Goal: Transaction & Acquisition: Purchase product/service

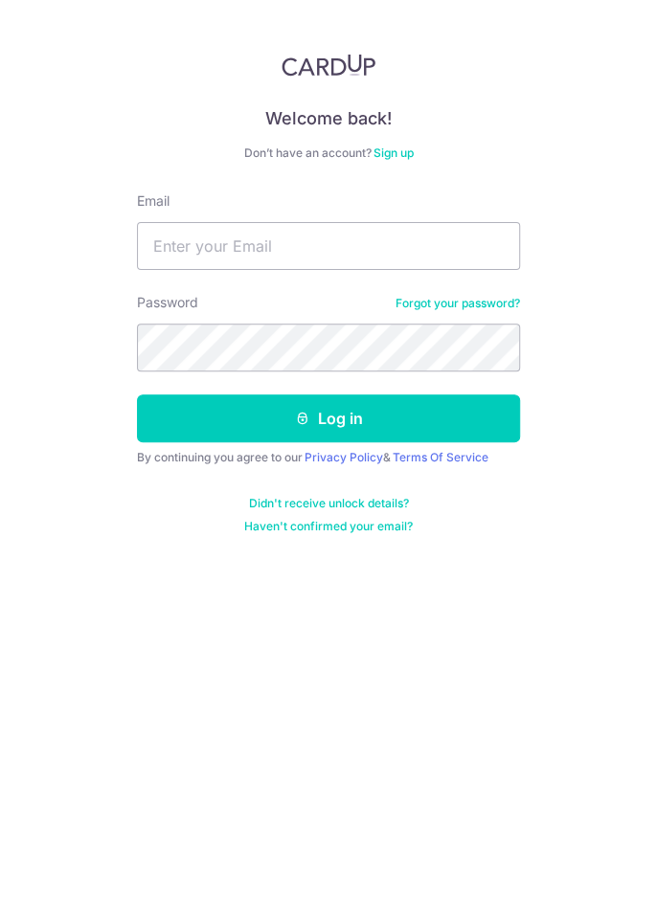
click at [464, 304] on link "Forgot your password?" at bounding box center [457, 303] width 124 height 15
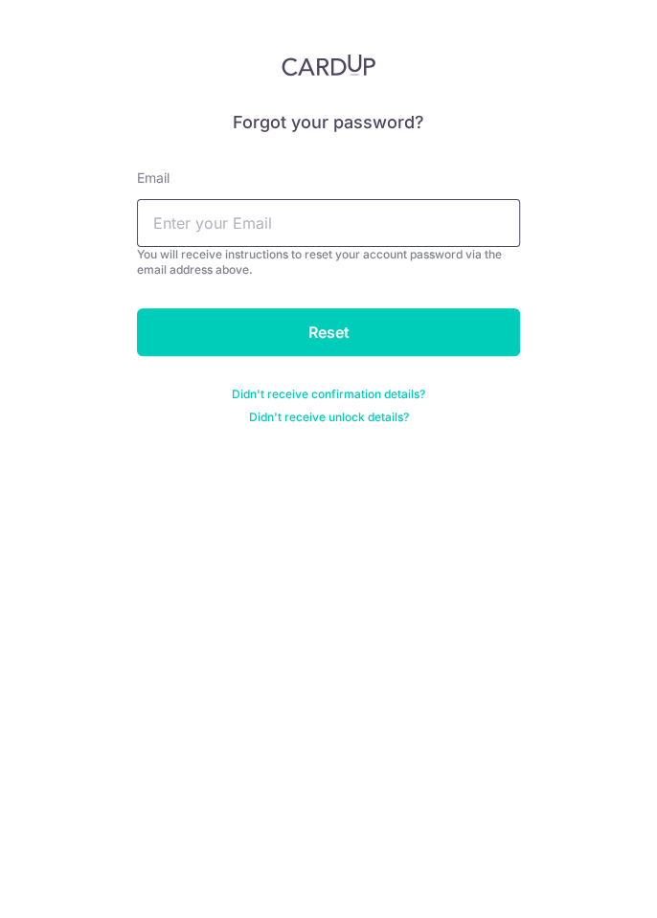
click at [316, 230] on input "text" at bounding box center [328, 223] width 383 height 48
type input "[EMAIL_ADDRESS][DOMAIN_NAME]"
click at [372, 329] on input "Reset" at bounding box center [328, 332] width 383 height 48
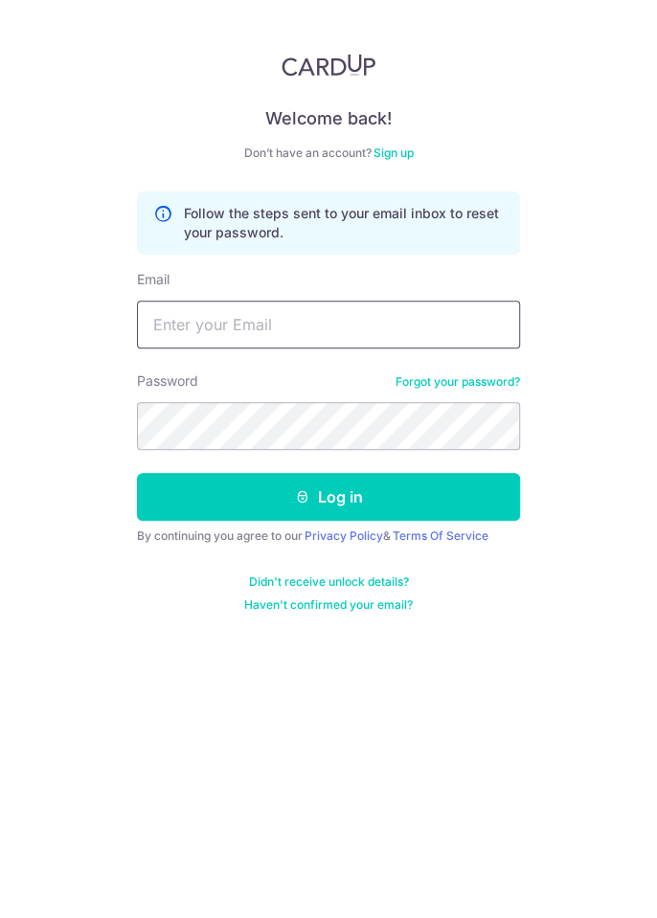
click at [325, 331] on input "Email" at bounding box center [328, 325] width 383 height 48
type input "meltansh@gmail.com"
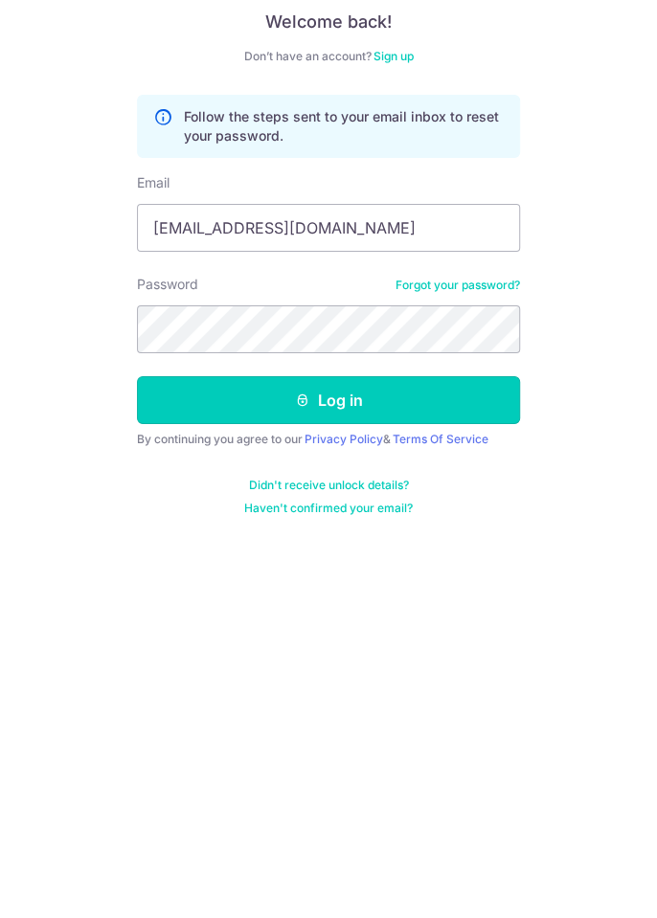
click at [333, 509] on button "Log in" at bounding box center [328, 497] width 383 height 48
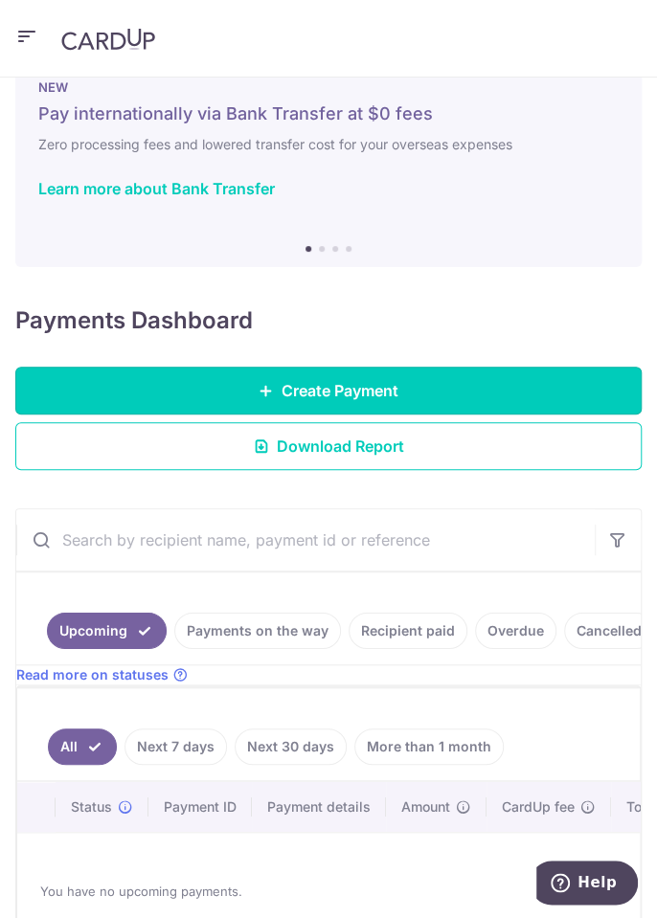
click at [467, 391] on link "Create Payment" at bounding box center [328, 391] width 626 height 48
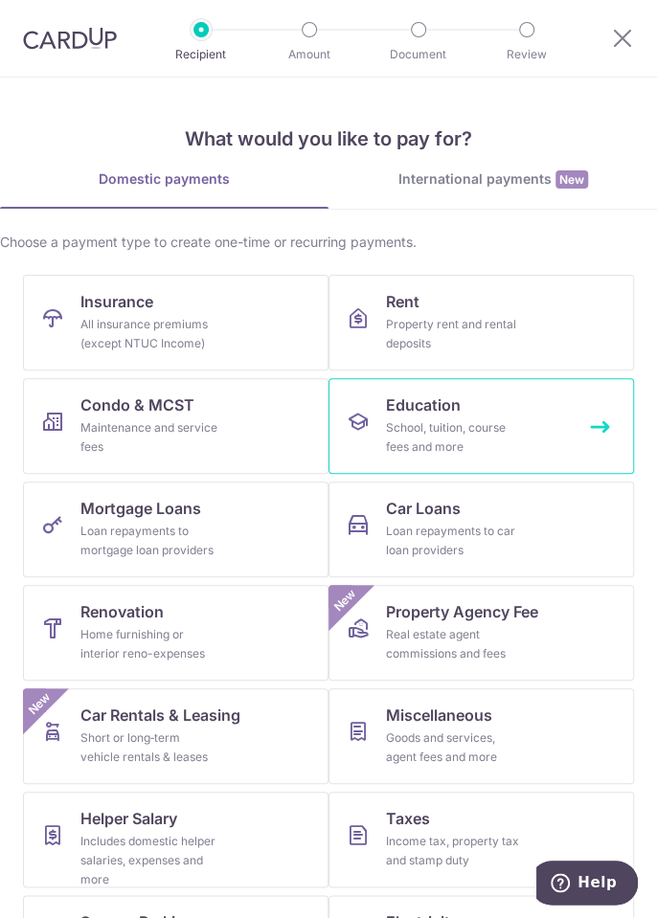
click at [555, 438] on link "Education School, tuition, course fees and more" at bounding box center [480, 426] width 305 height 96
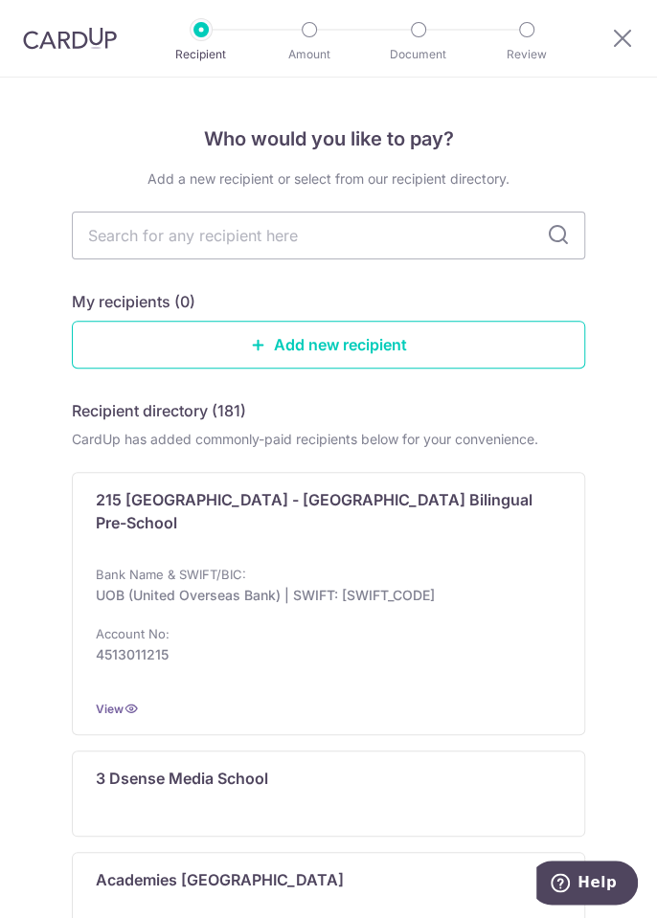
click at [445, 241] on input "text" at bounding box center [328, 236] width 513 height 48
type input "Busy"
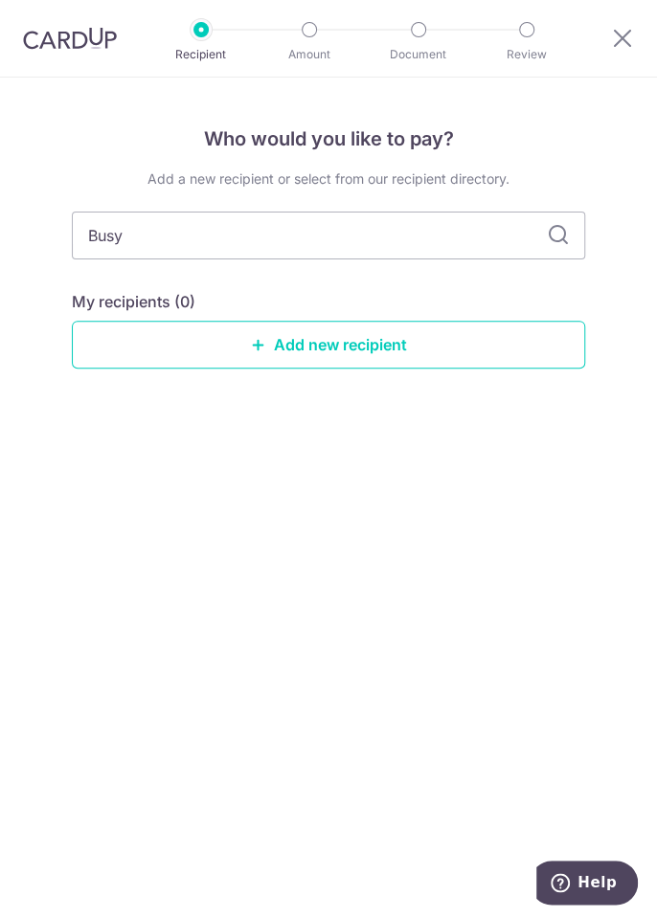
type input "Busybee"
click at [528, 240] on input "Busybee" at bounding box center [328, 236] width 513 height 48
type input "B"
type input "Pat"
click at [558, 235] on icon at bounding box center [558, 235] width 23 height 23
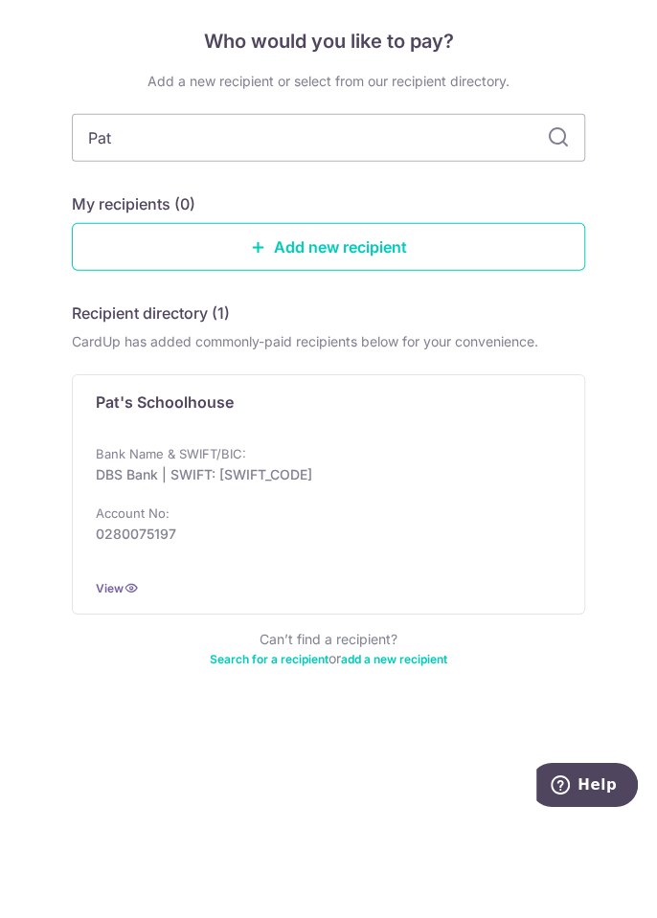
click at [281, 534] on div "Pat's Schoolhouse Bank Name & SWIFT/BIC: DBS Bank | SWIFT: DBSSSGSGXXX Account …" at bounding box center [328, 592] width 513 height 240
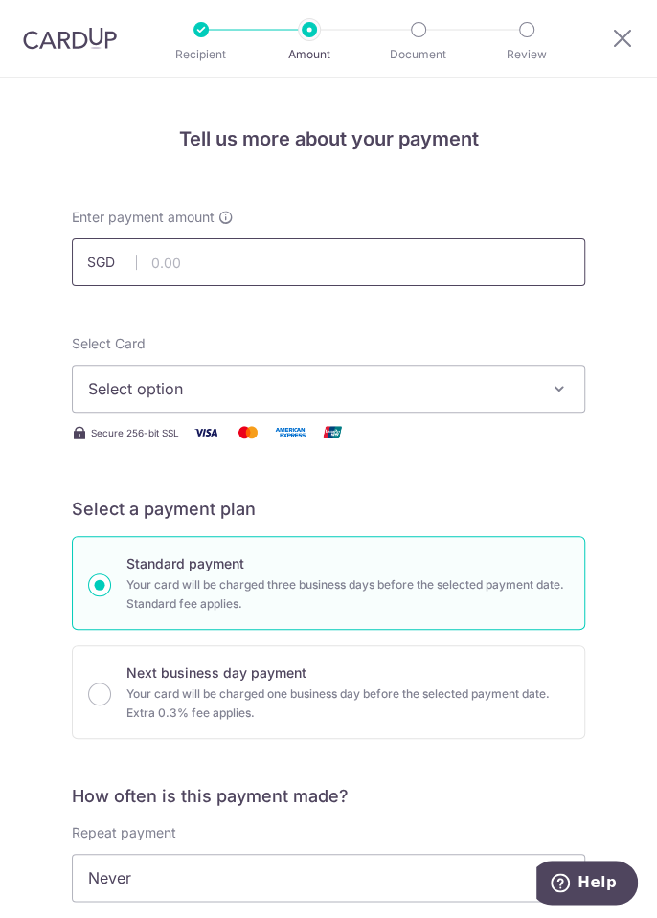
click at [342, 266] on input "text" at bounding box center [328, 262] width 513 height 48
click at [340, 257] on input "1976.20" at bounding box center [328, 262] width 513 height 48
click at [482, 371] on button "Select option" at bounding box center [328, 389] width 513 height 48
type input "1,967.20"
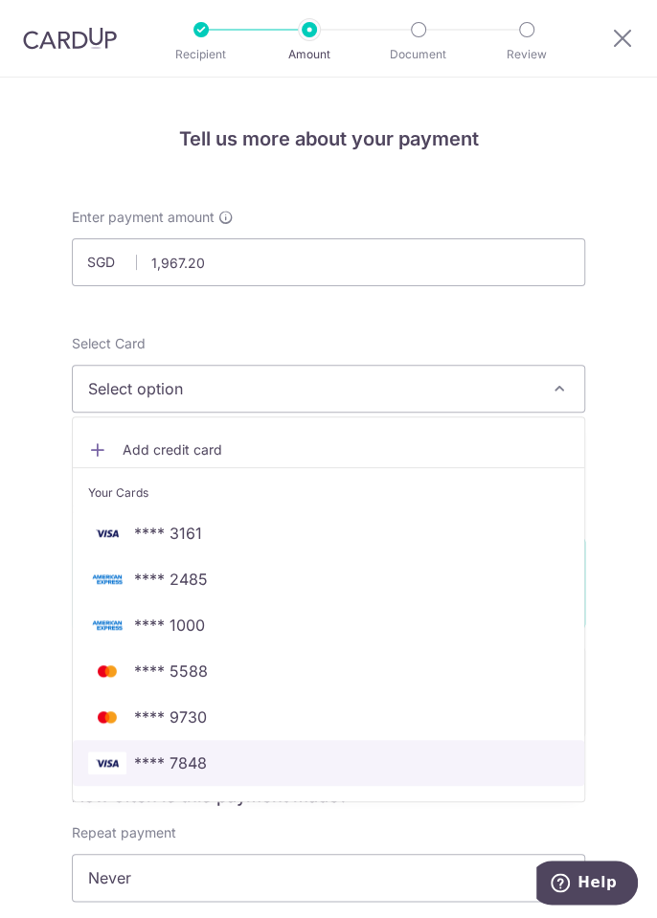
click at [194, 766] on span "**** 7848" at bounding box center [170, 762] width 73 height 23
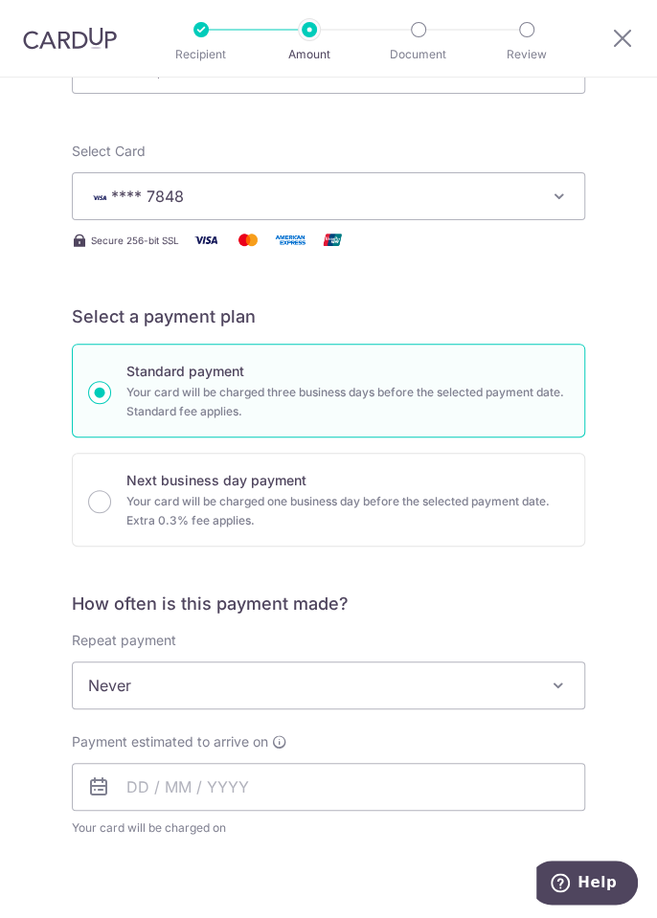
scroll to position [235, 0]
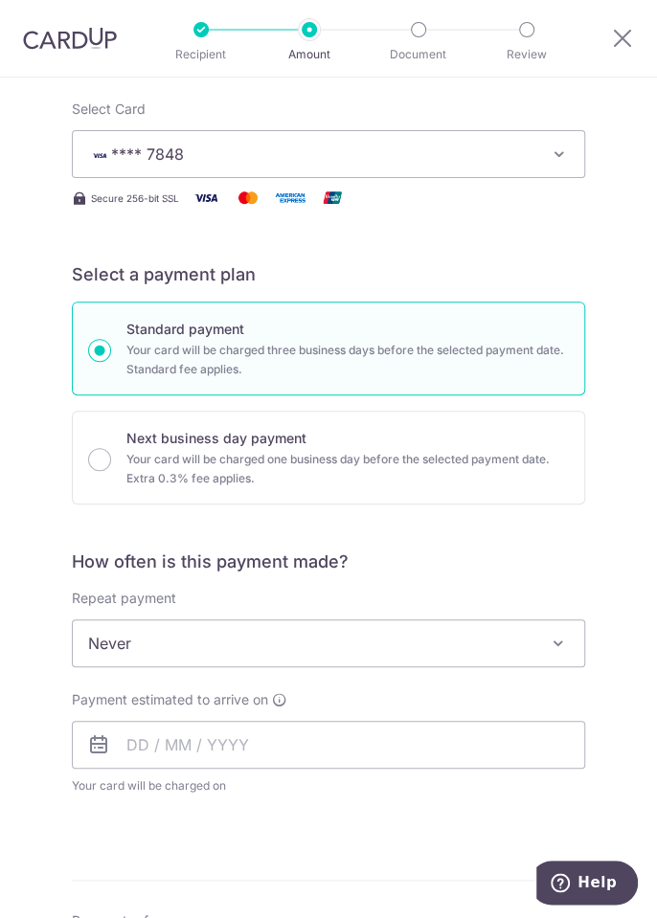
click at [343, 640] on span "Never" at bounding box center [328, 643] width 511 height 46
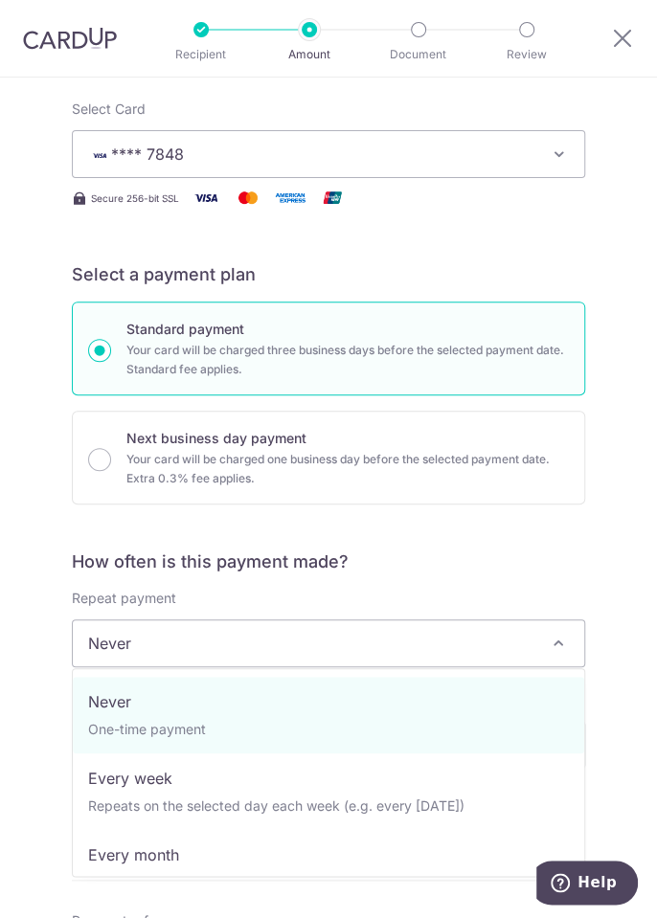
select select "3"
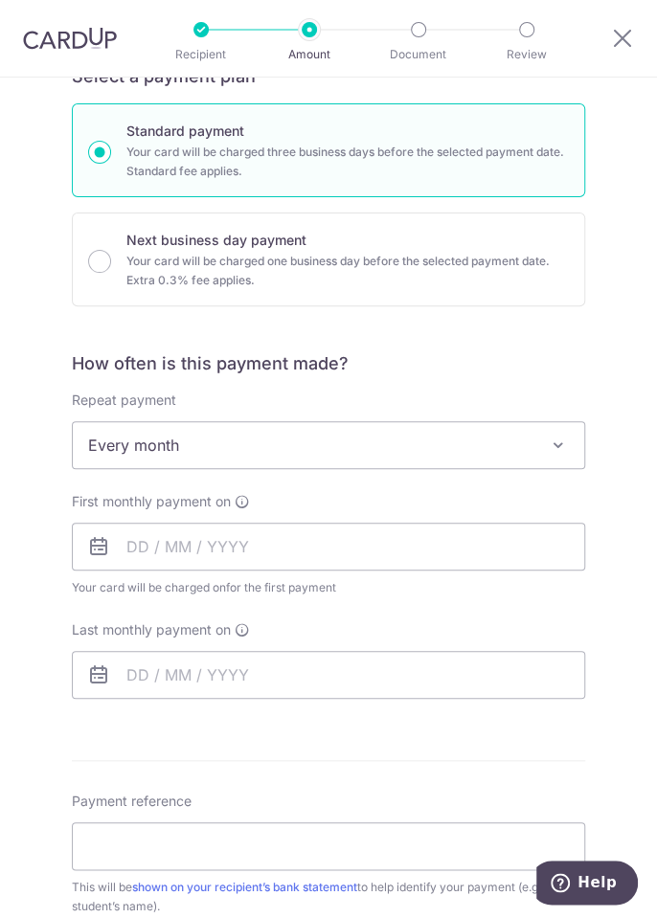
scroll to position [445, 0]
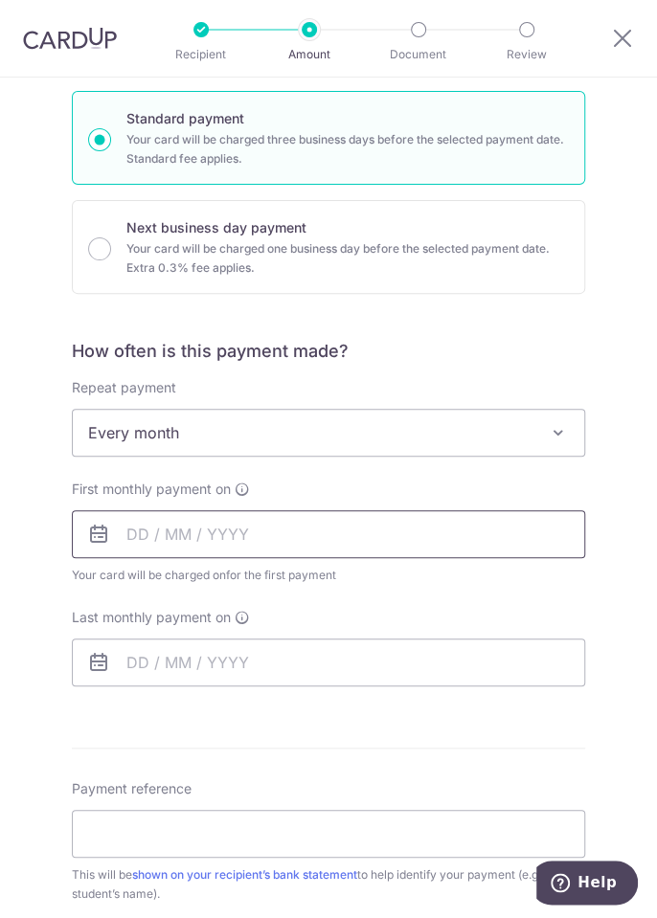
click at [150, 526] on input "text" at bounding box center [328, 534] width 513 height 48
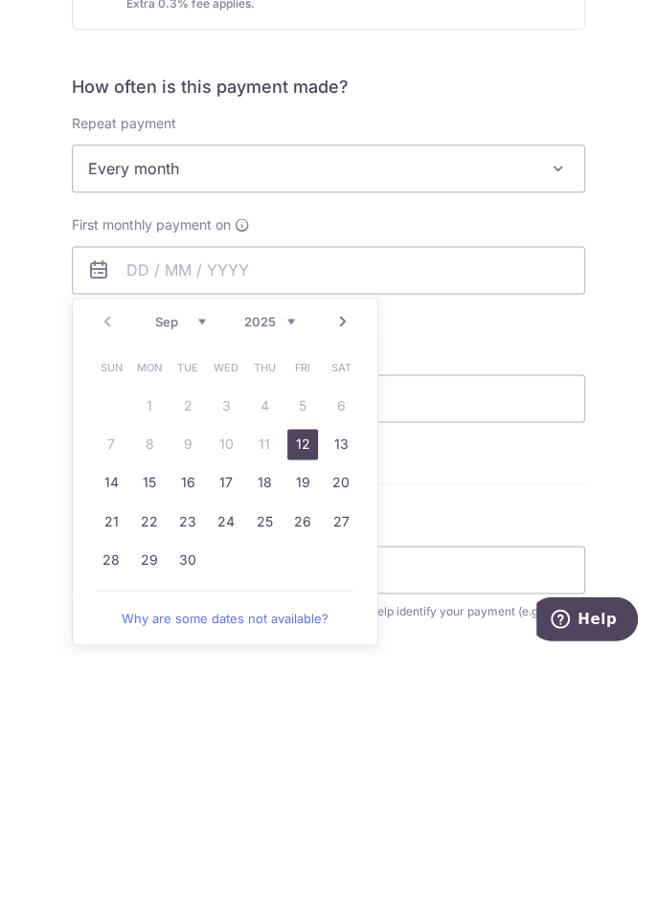
click at [299, 706] on link "12" at bounding box center [302, 708] width 31 height 31
type input "12/09/2025"
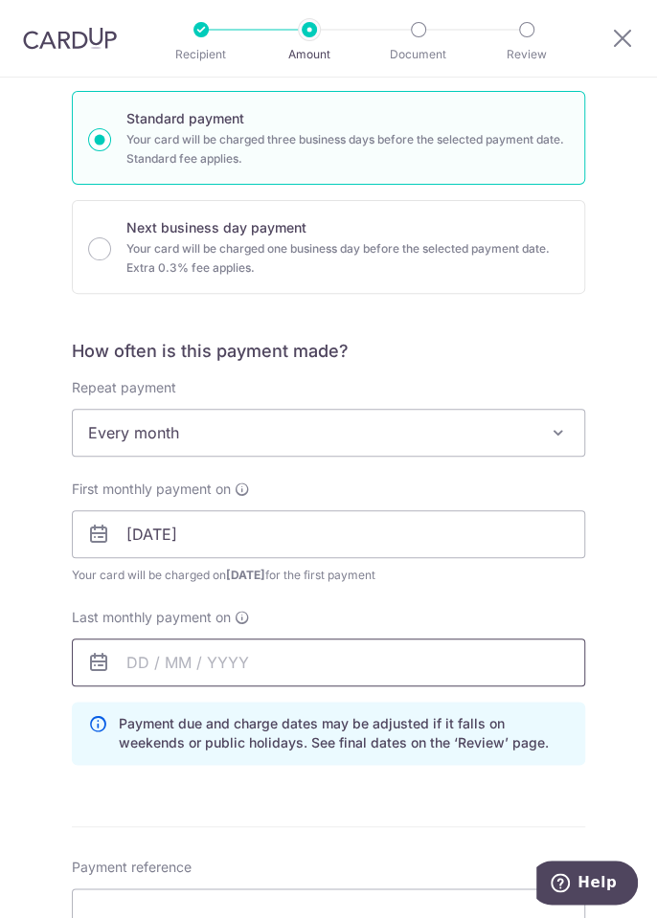
click at [181, 661] on input "text" at bounding box center [328, 662] width 513 height 48
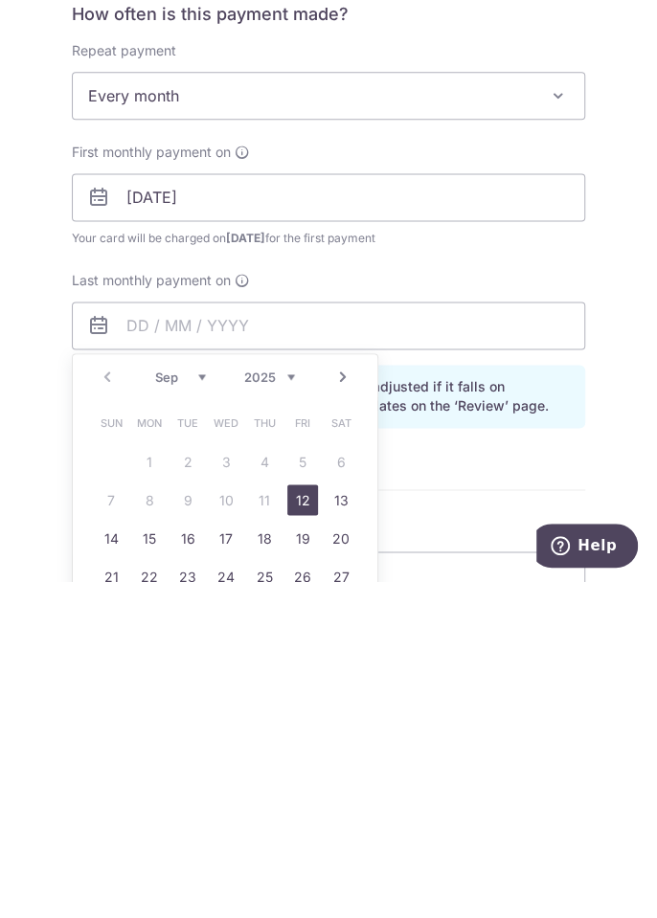
click at [353, 713] on link "Next" at bounding box center [342, 714] width 23 height 23
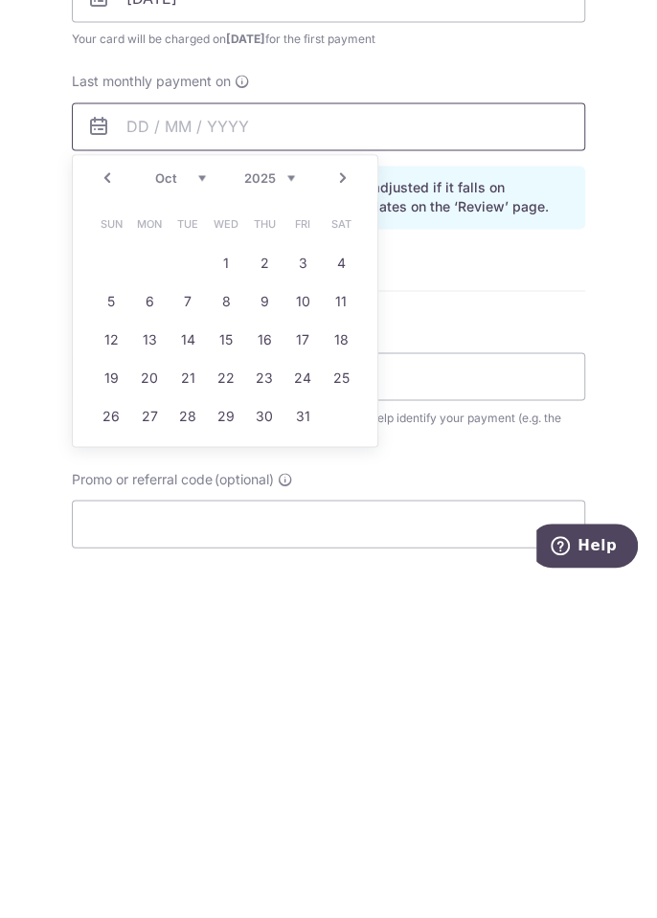
scroll to position [645, 0]
click at [109, 665] on link "12" at bounding box center [111, 675] width 31 height 31
type input "12/10/2025"
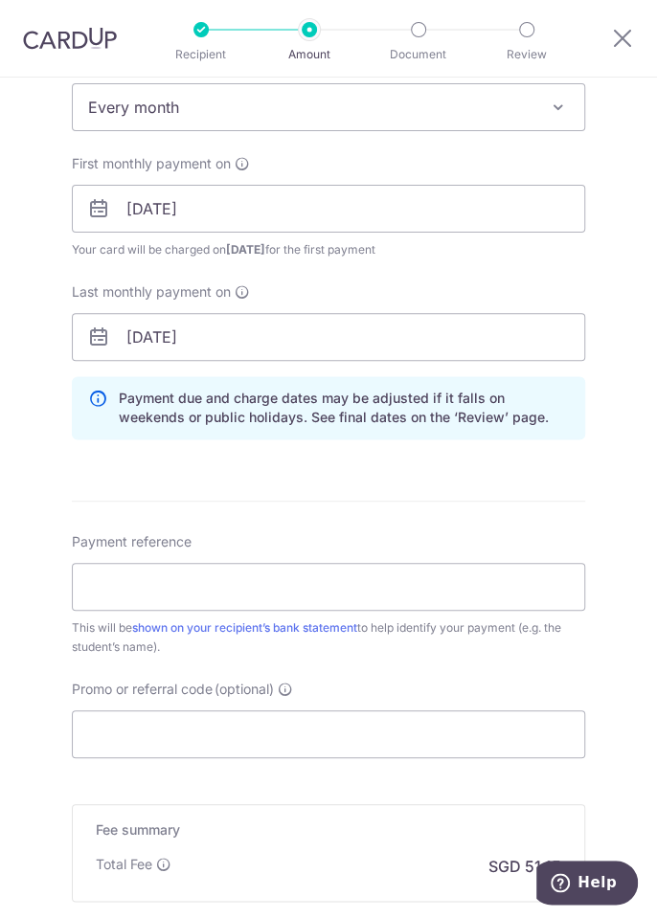
scroll to position [805, 0]
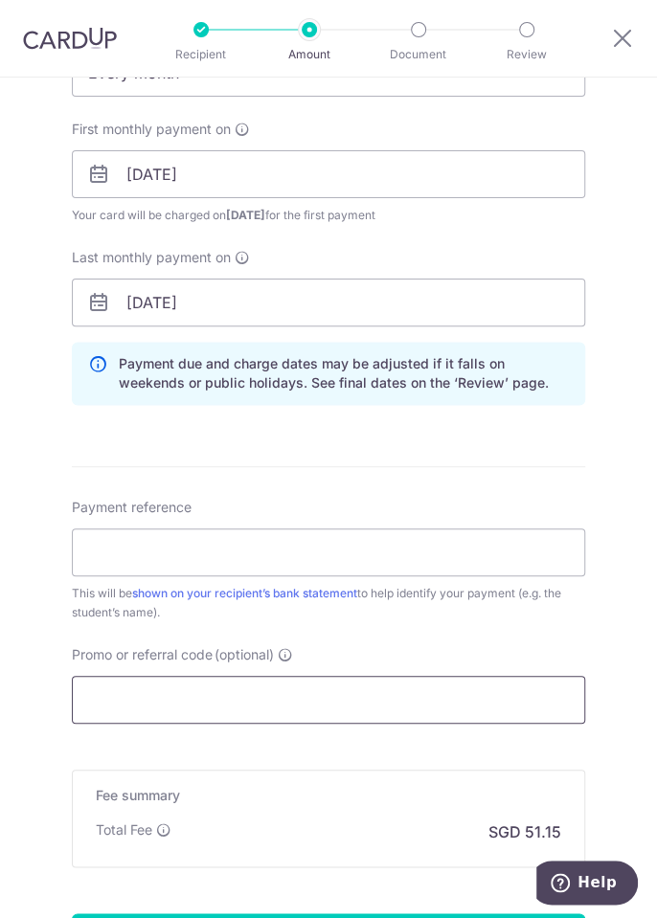
click at [332, 695] on input "Promo or referral code (optional)" at bounding box center [328, 700] width 513 height 48
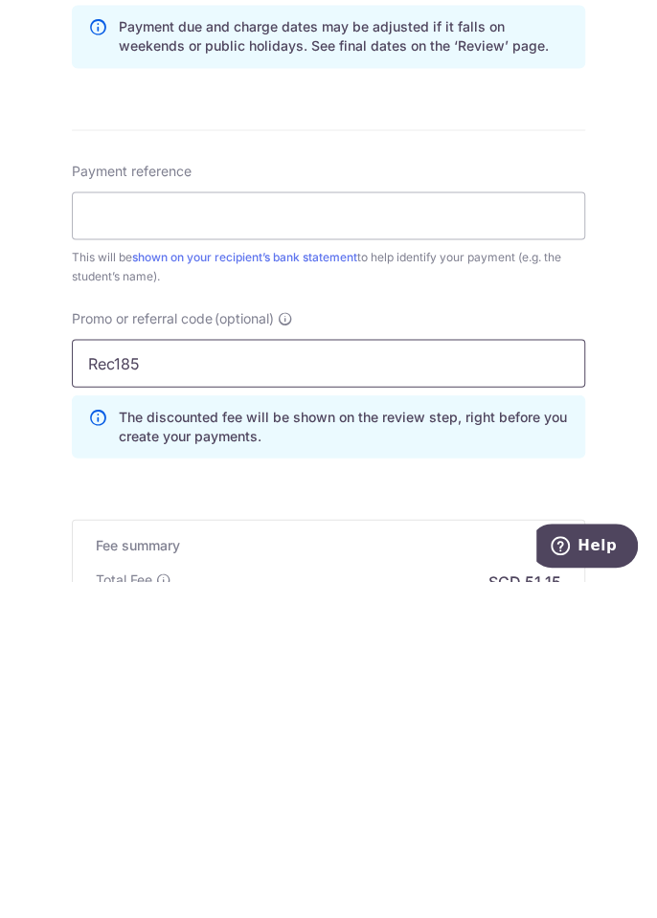
type input "Rec185"
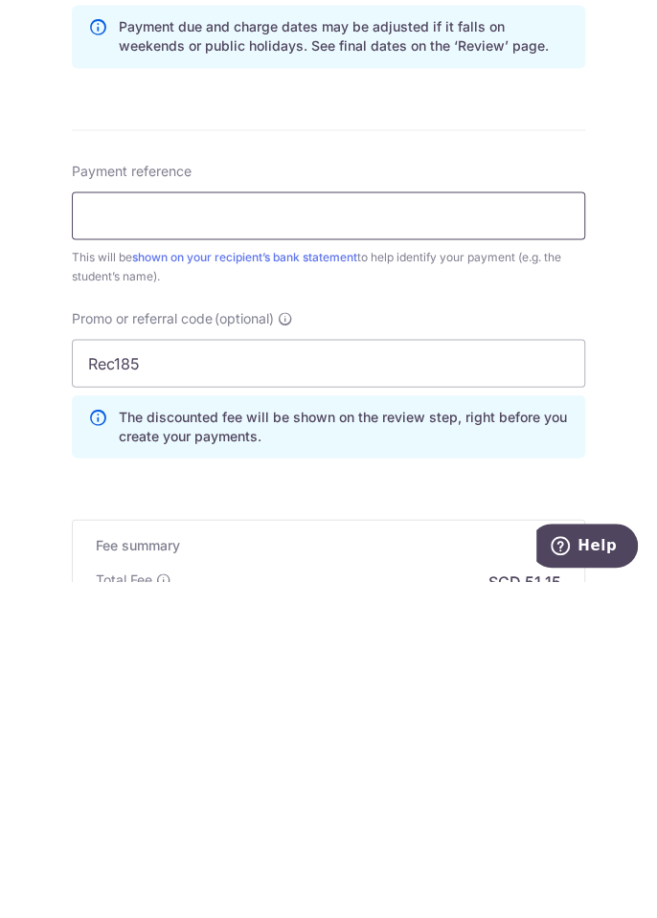
click at [255, 555] on input "Payment reference" at bounding box center [328, 552] width 513 height 48
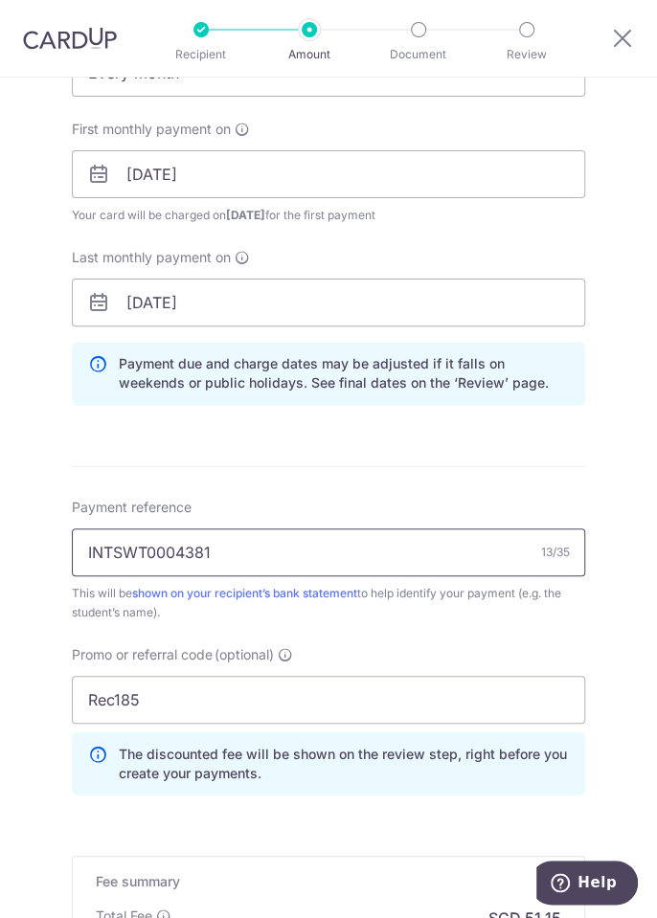
click at [249, 549] on input "INTSWT0004381" at bounding box center [328, 552] width 513 height 48
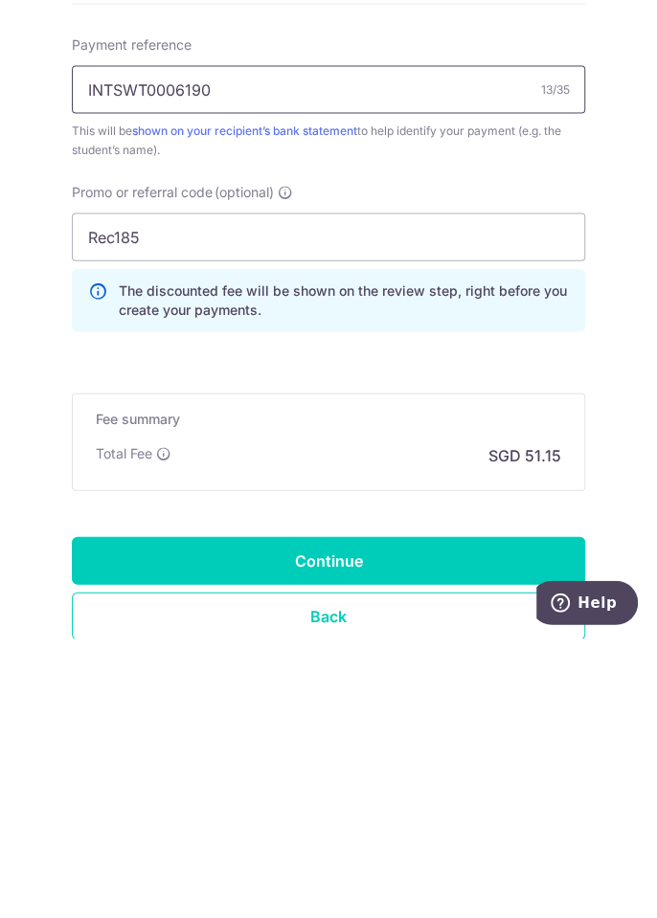
scroll to position [1026, 0]
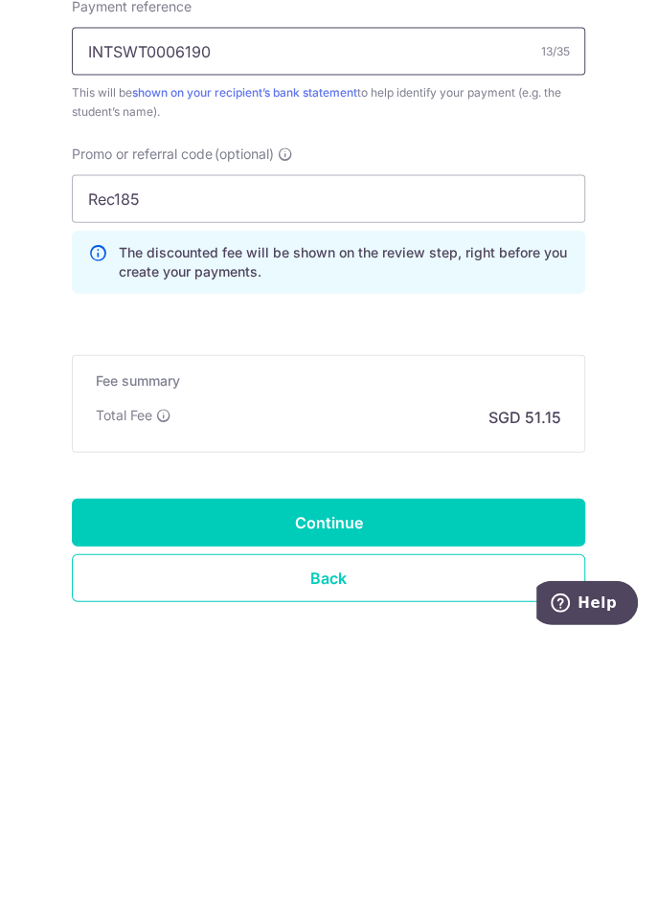
type input "INTSWT0006190"
click at [396, 791] on input "Continue" at bounding box center [328, 802] width 513 height 48
type input "Create Schedule"
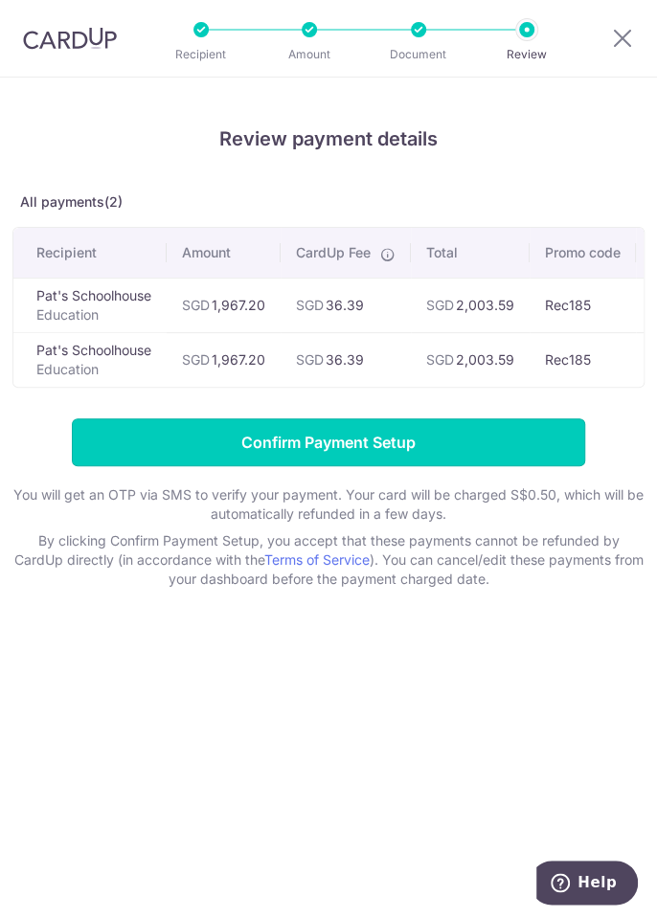
click at [493, 437] on input "Confirm Payment Setup" at bounding box center [328, 442] width 513 height 48
